Goal: Transaction & Acquisition: Purchase product/service

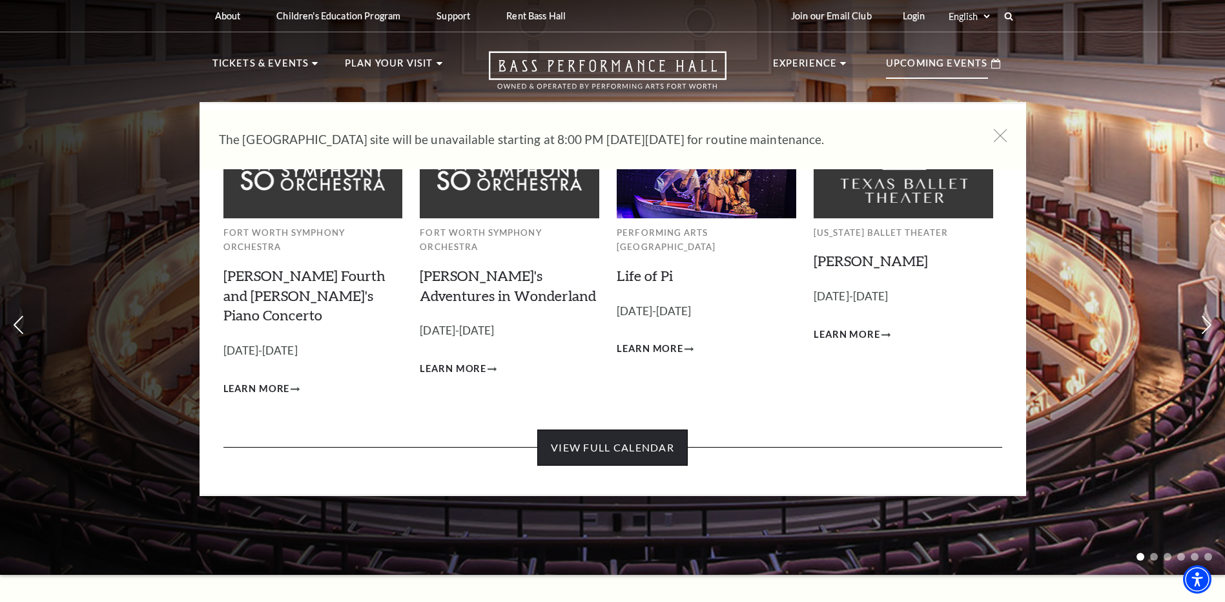
click at [651, 430] on link "View Full Calendar" at bounding box center [612, 448] width 151 height 36
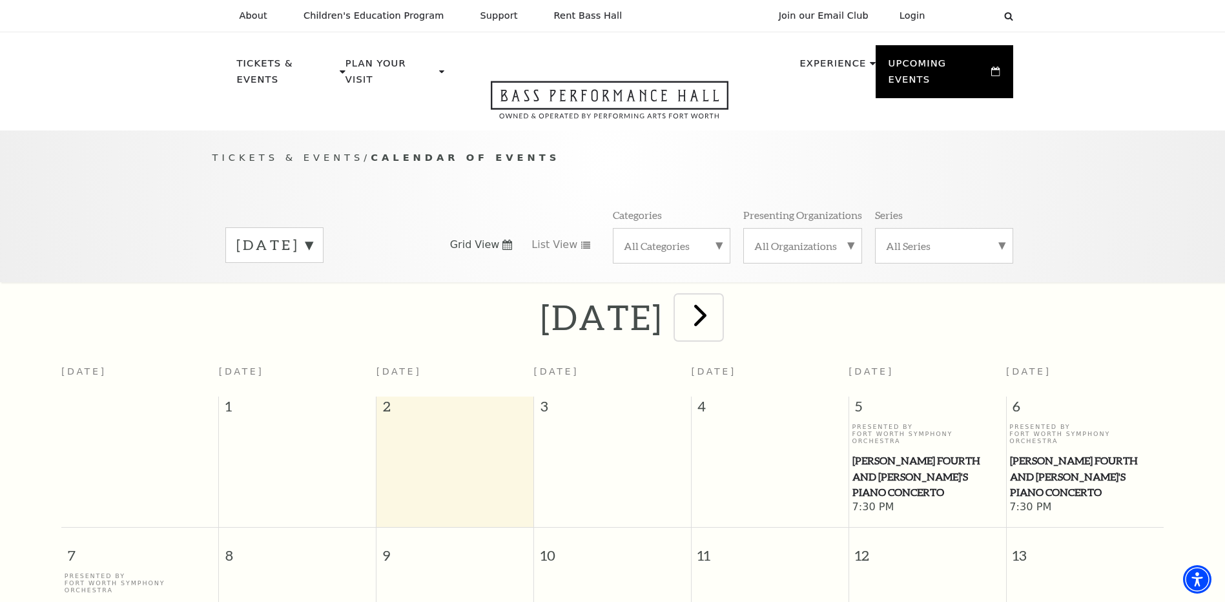
click at [719, 297] on span "next" at bounding box center [700, 315] width 37 height 37
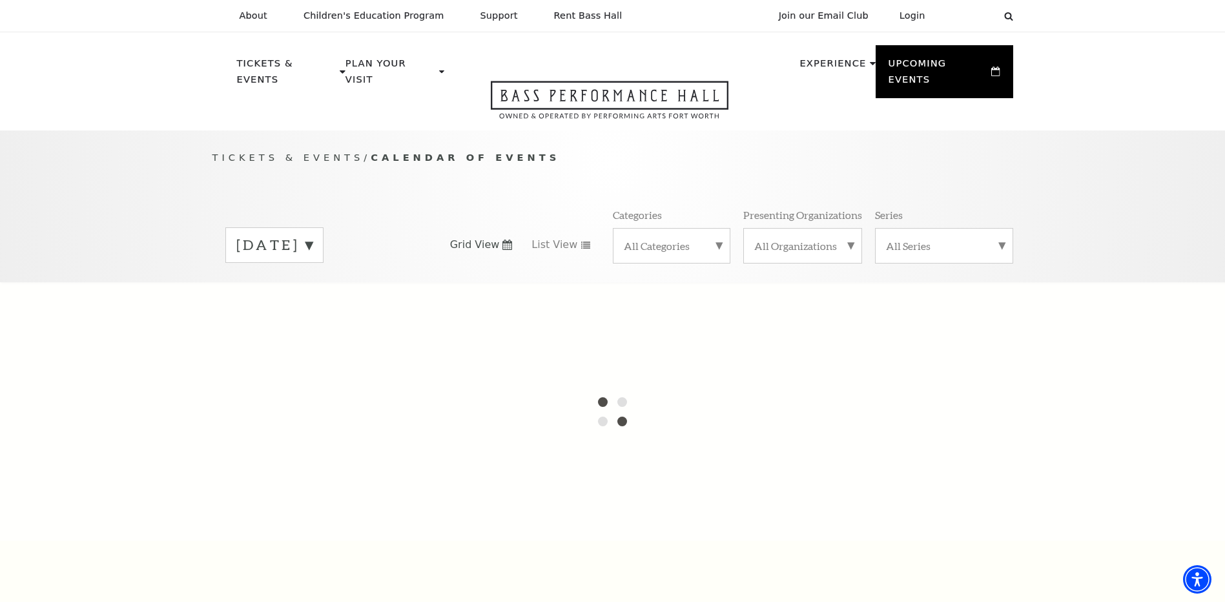
click at [313, 235] on label "[DATE]" at bounding box center [274, 245] width 76 height 20
click at [313, 258] on label "[DATE]" at bounding box center [274, 272] width 76 height 28
click at [313, 236] on label "[DATE]" at bounding box center [274, 245] width 76 height 20
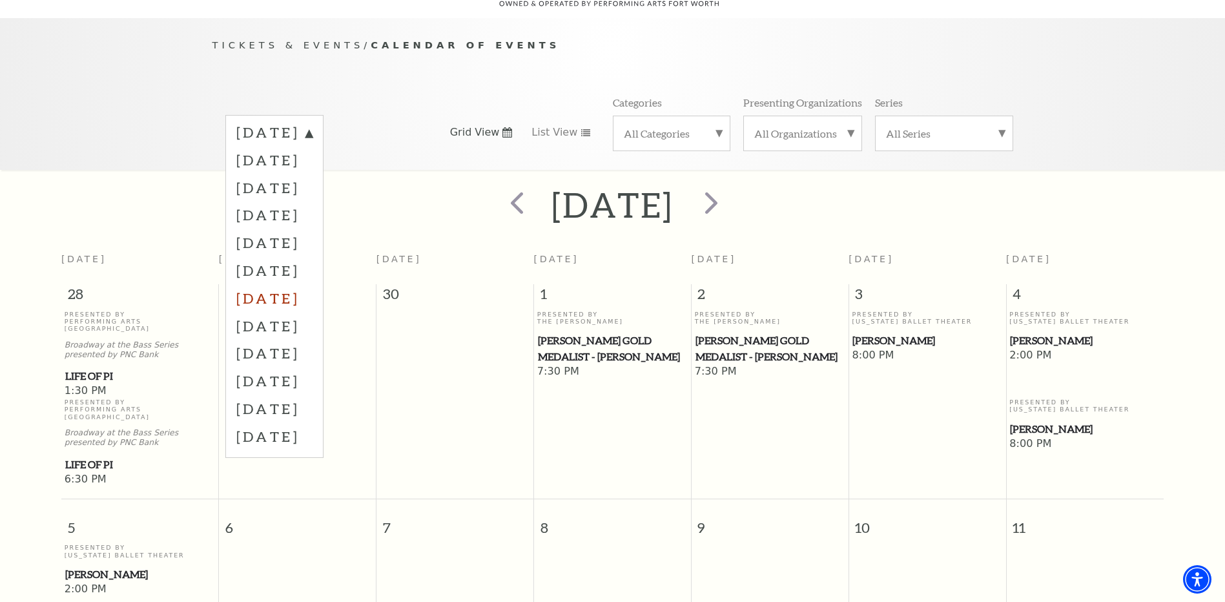
scroll to position [114, 0]
click at [886, 187] on div "[DATE]" at bounding box center [612, 203] width 1225 height 46
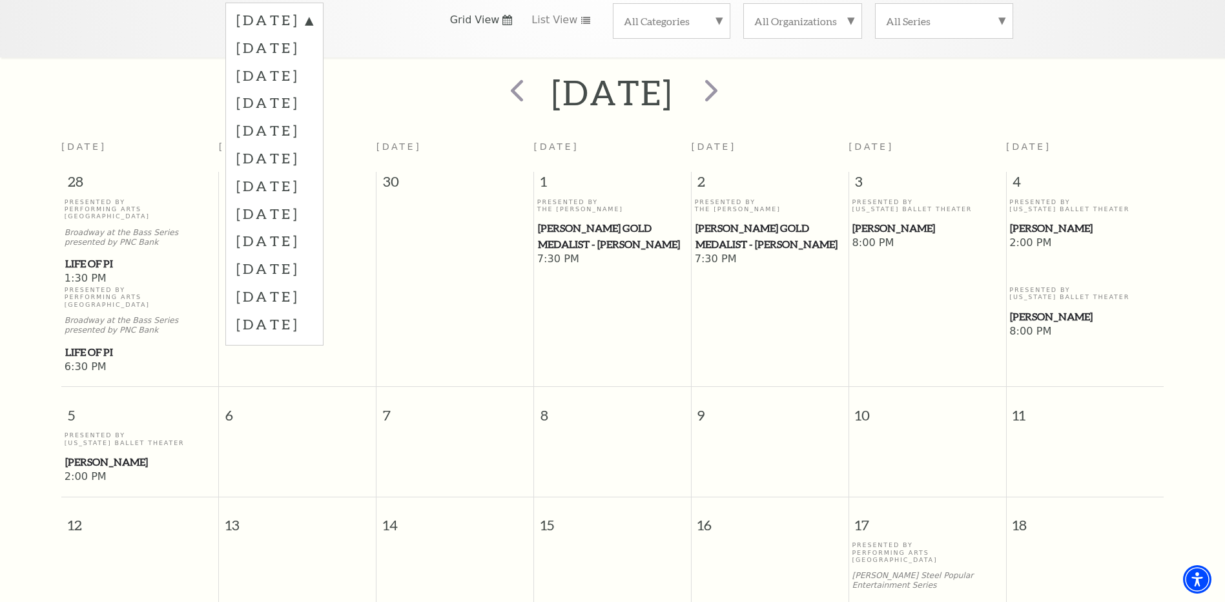
scroll to position [179, 0]
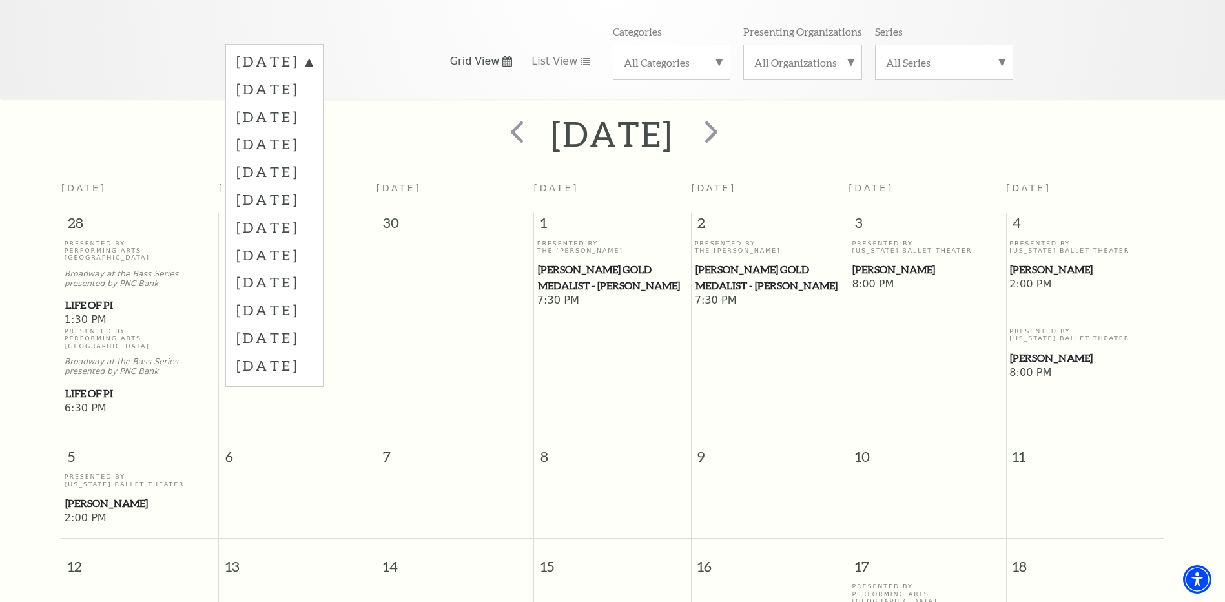
scroll to position [0, 0]
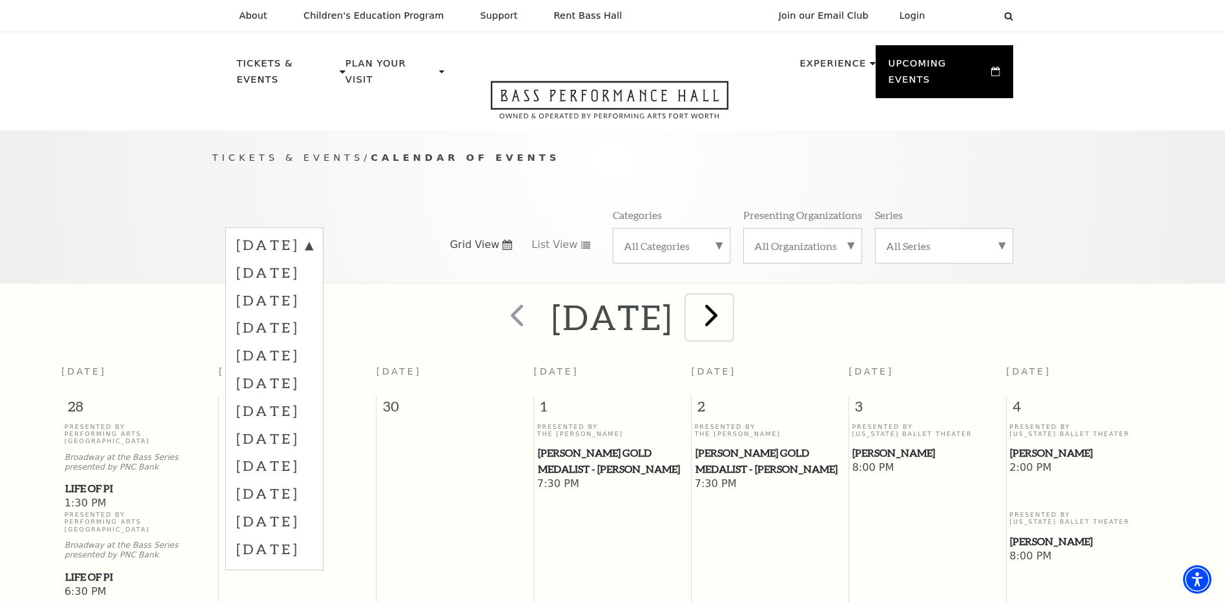
click at [730, 307] on span "next" at bounding box center [711, 315] width 37 height 37
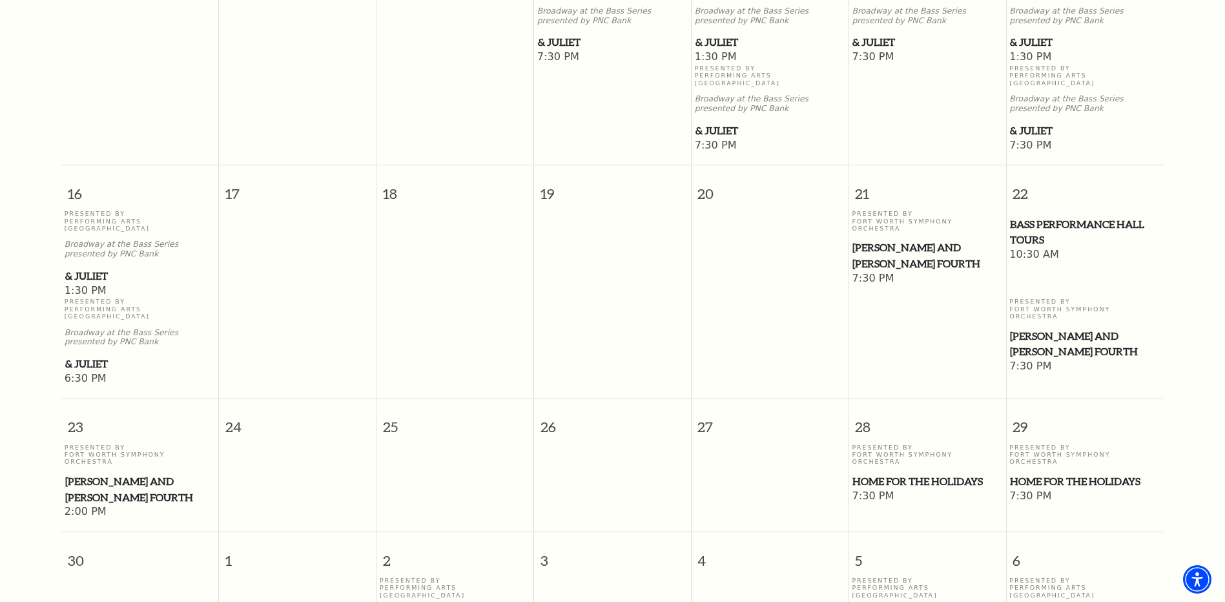
scroll to position [1083, 0]
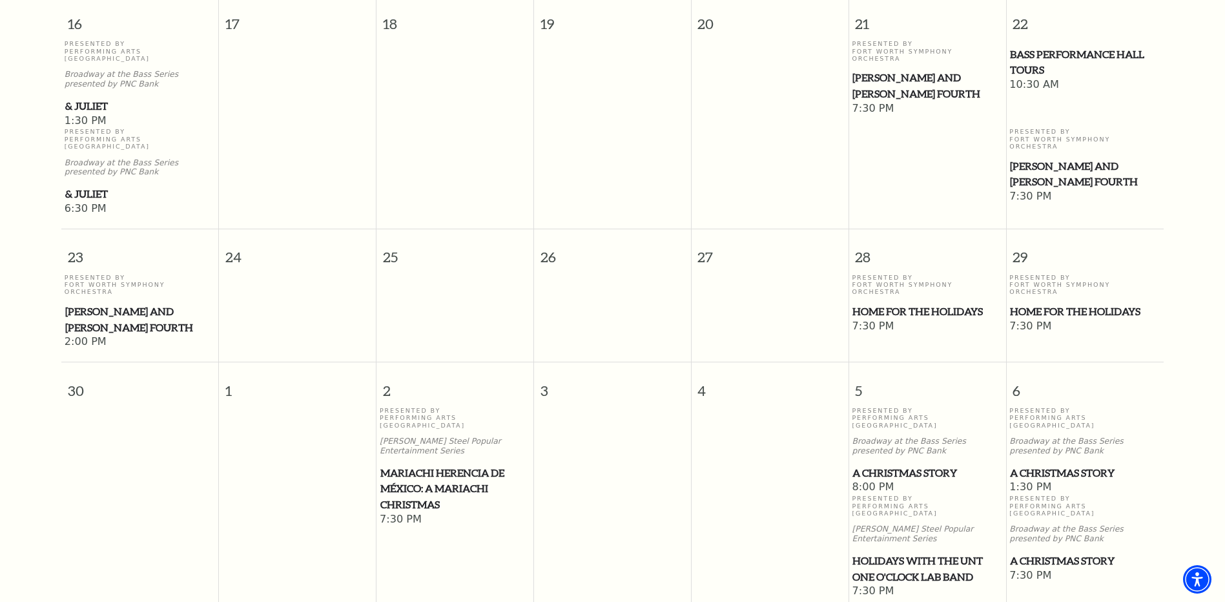
click at [457, 465] on span "Mariachi Herencia de México: A Mariachi Christmas" at bounding box center [454, 489] width 149 height 48
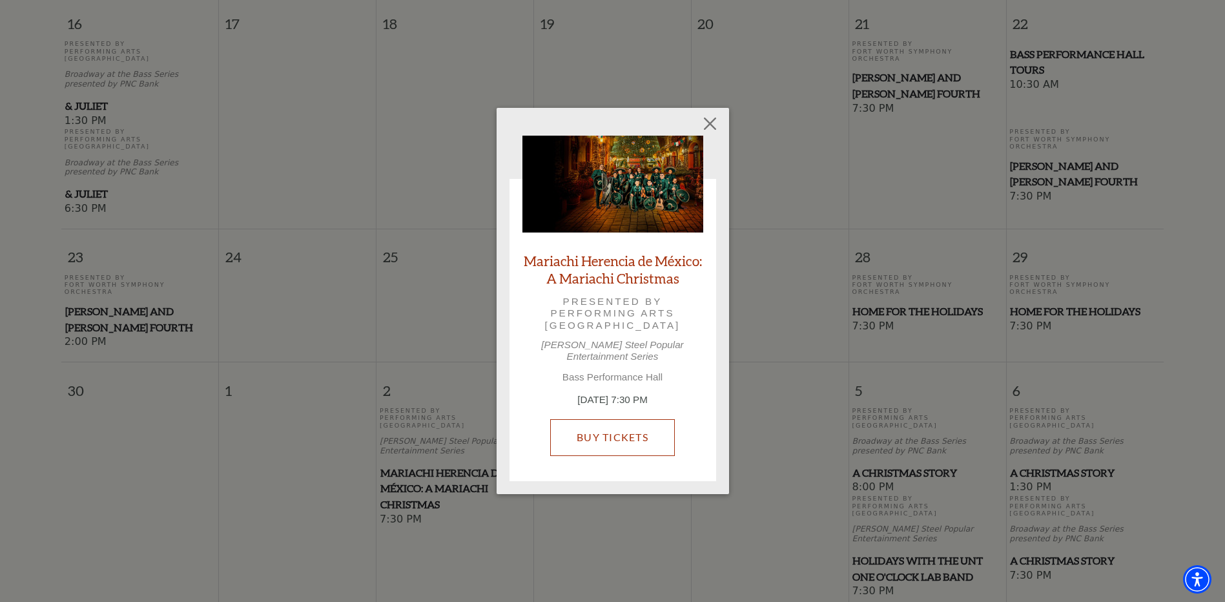
click at [643, 424] on link "Buy Tickets" at bounding box center [612, 437] width 125 height 36
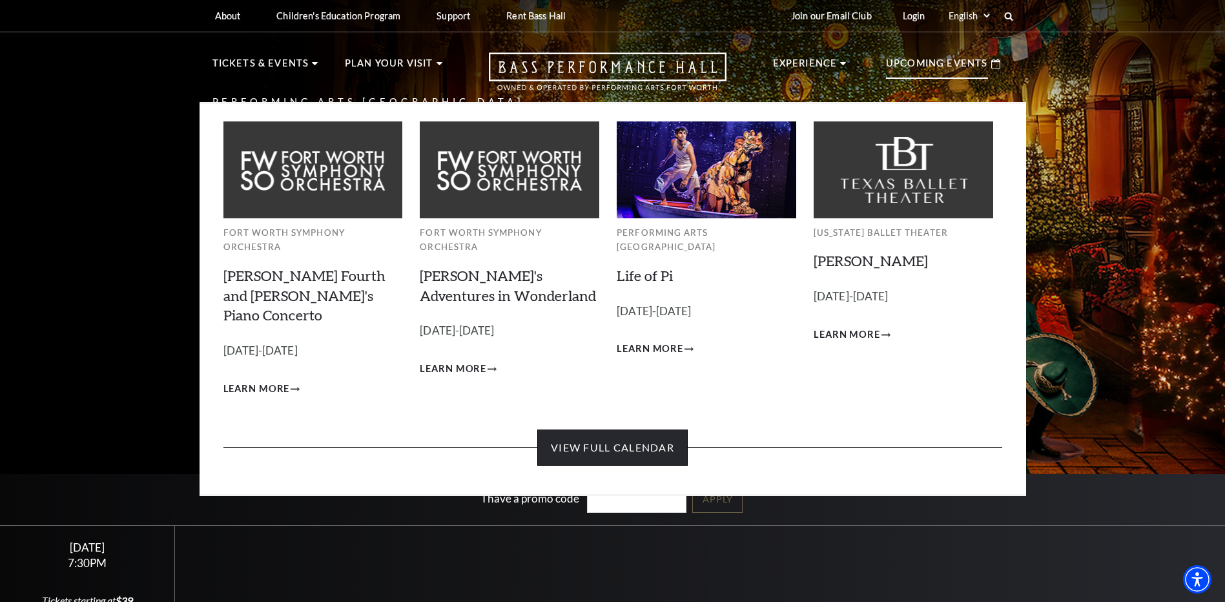
click at [632, 430] on link "View Full Calendar" at bounding box center [612, 448] width 151 height 36
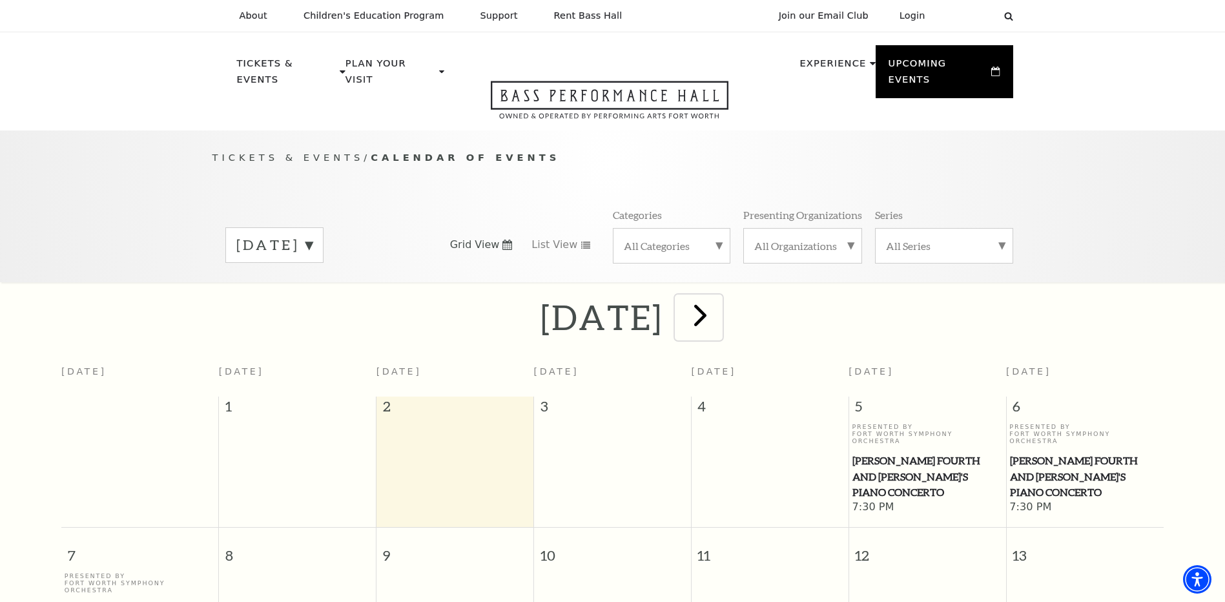
click at [719, 304] on span "next" at bounding box center [700, 315] width 37 height 37
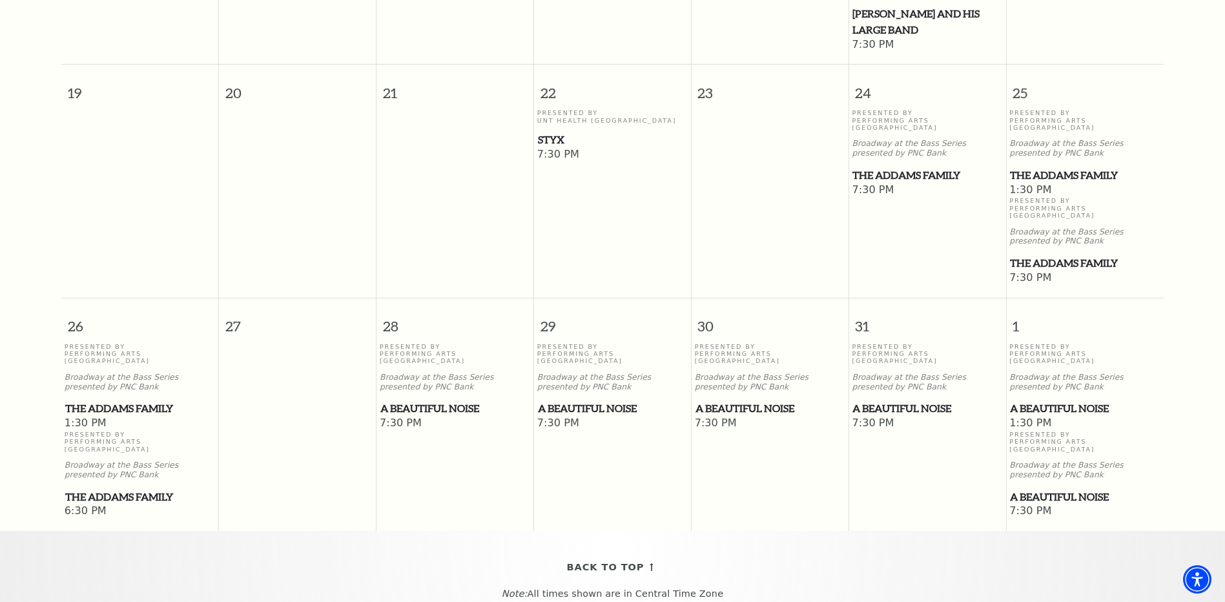
scroll to position [825, 0]
